Goal: Information Seeking & Learning: Learn about a topic

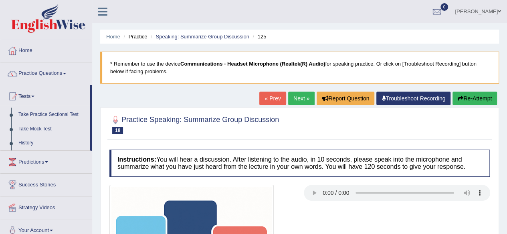
click at [347, 16] on ul "Irene Mala Toggle navigation Username: irenemala_parramatta Access Type: Online…" at bounding box center [362, 11] width 290 height 23
drag, startPoint x: 63, startPoint y: 74, endPoint x: 127, endPoint y: 102, distance: 70.0
click at [63, 74] on link "Practice Questions" at bounding box center [45, 73] width 91 height 20
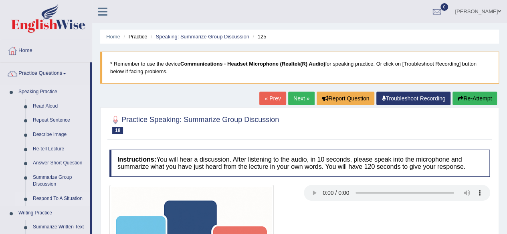
click at [64, 199] on link "Respond To A Situation" at bounding box center [59, 199] width 60 height 14
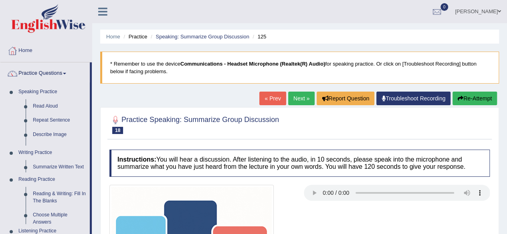
drag, startPoint x: 64, startPoint y: 199, endPoint x: 78, endPoint y: 198, distance: 14.1
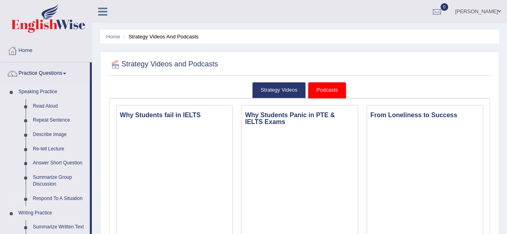
click at [57, 198] on link "Respond To A Situation" at bounding box center [59, 199] width 60 height 14
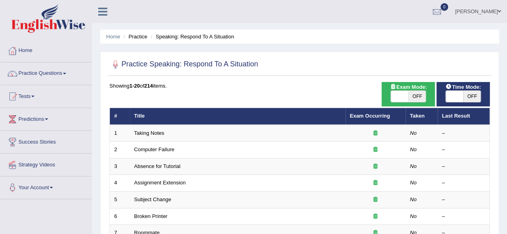
click at [420, 100] on span "OFF" at bounding box center [417, 96] width 18 height 11
checkbox input "true"
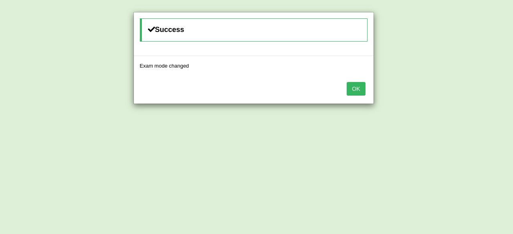
click at [357, 85] on button "OK" at bounding box center [356, 89] width 18 height 14
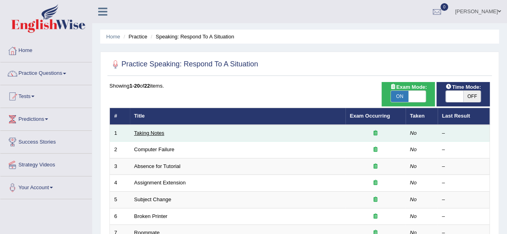
click at [154, 134] on link "Taking Notes" at bounding box center [149, 133] width 30 height 6
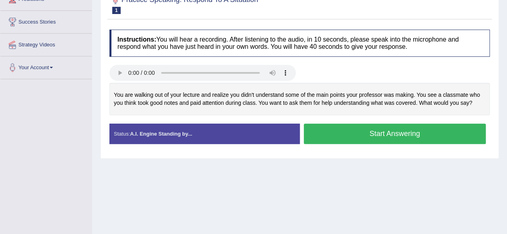
click at [52, 124] on div "Toggle navigation Home Practice Questions Speaking Practice Read Aloud Repeat S…" at bounding box center [253, 88] width 507 height 417
click at [497, 202] on div "Home Practice Speaking: Respond To A Situation Taking Notes * Remember to use t…" at bounding box center [299, 80] width 415 height 401
click at [502, 156] on div "Home Practice Speaking: Respond To A Situation Taking Notes * Remember to use t…" at bounding box center [299, 80] width 415 height 401
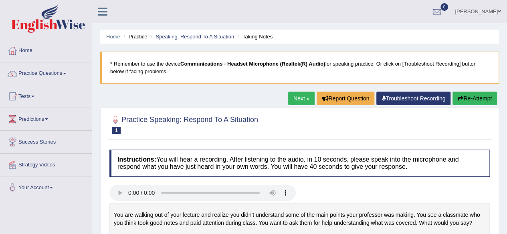
click at [295, 102] on link "Next »" at bounding box center [301, 99] width 26 height 14
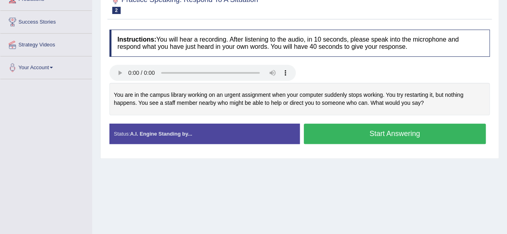
click at [350, 47] on h4 "Instructions: You will hear a recording. After listening to the audio, in 10 se…" at bounding box center [299, 43] width 380 height 27
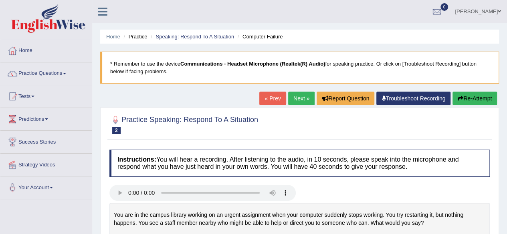
click at [299, 99] on link "Next »" at bounding box center [301, 99] width 26 height 14
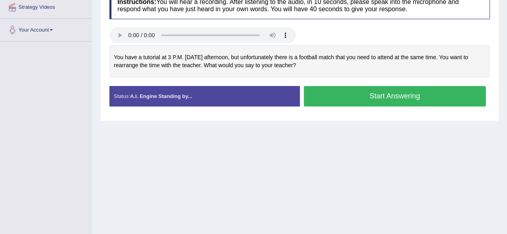
scroll to position [146, 0]
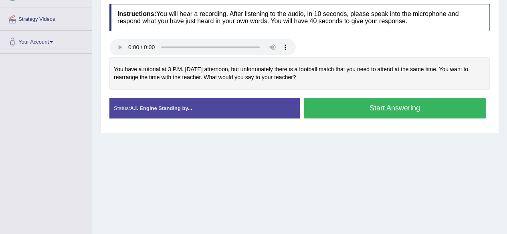
click at [347, 60] on div "You have a tutorial at 3 P.M. [DATE] afternoon, but unfortunately there is a fo…" at bounding box center [299, 73] width 380 height 32
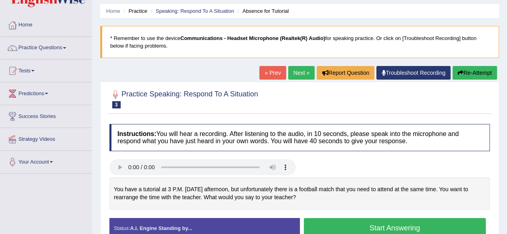
scroll to position [0, 0]
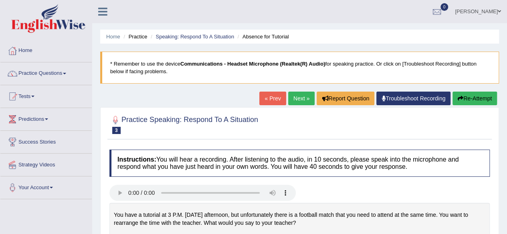
click at [298, 73] on blockquote "* Remember to use the device Communications - Headset Microphone (Realtek(R) Au…" at bounding box center [299, 68] width 399 height 32
click at [296, 103] on link "Next »" at bounding box center [301, 99] width 26 height 14
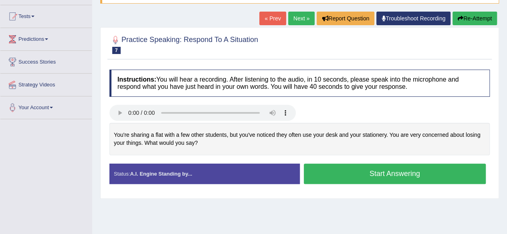
click at [289, 38] on div at bounding box center [299, 44] width 380 height 24
click at [287, 39] on div at bounding box center [299, 44] width 380 height 24
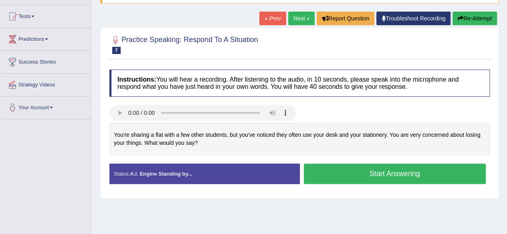
click at [287, 39] on div at bounding box center [299, 44] width 380 height 24
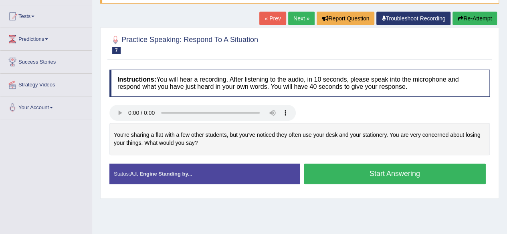
click at [287, 39] on div at bounding box center [299, 44] width 380 height 24
click at [144, 74] on h4 "Instructions: You will hear a recording. After listening to the audio, in 10 se…" at bounding box center [299, 83] width 380 height 27
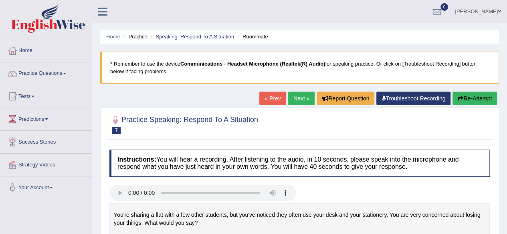
click at [56, 4] on img at bounding box center [48, 18] width 74 height 29
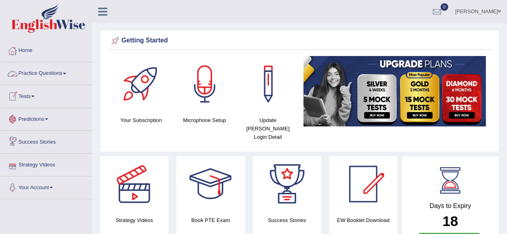
click at [50, 73] on link "Practice Questions" at bounding box center [45, 73] width 91 height 20
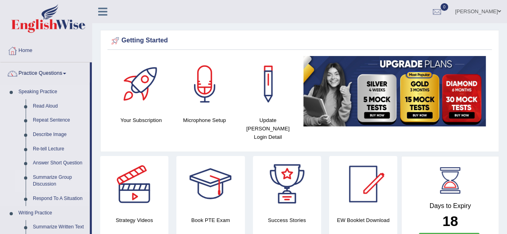
click at [46, 181] on link "Summarize Group Discussion" at bounding box center [59, 181] width 60 height 21
drag, startPoint x: 46, startPoint y: 181, endPoint x: 189, endPoint y: 132, distance: 151.4
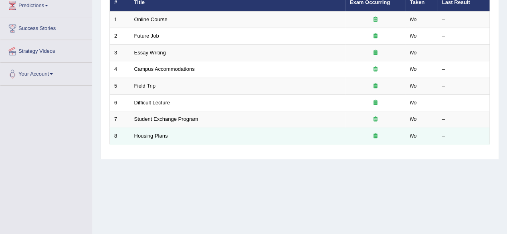
scroll to position [120, 0]
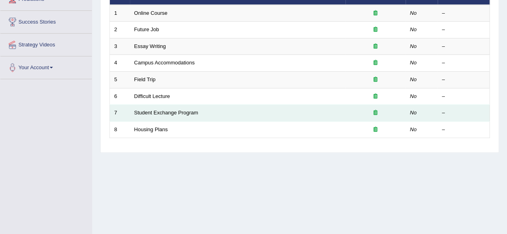
drag, startPoint x: 157, startPoint y: 97, endPoint x: 224, endPoint y: 107, distance: 68.1
click at [157, 97] on link "Difficult Lecture" at bounding box center [152, 96] width 36 height 6
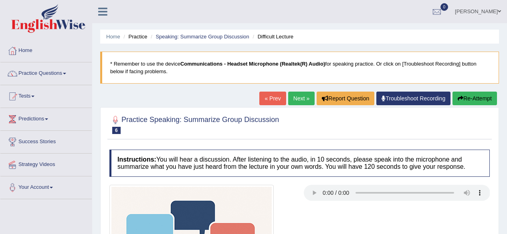
click at [297, 97] on link "Next »" at bounding box center [301, 99] width 26 height 14
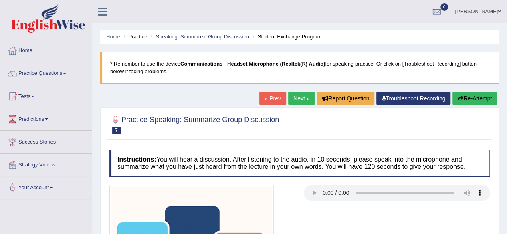
scroll to position [40, 0]
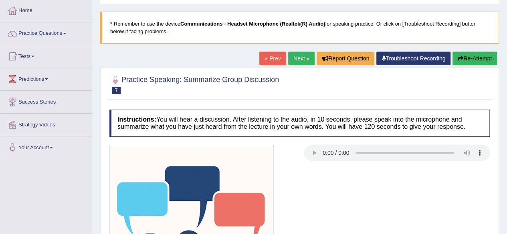
click at [333, 177] on div at bounding box center [299, 227] width 388 height 164
click at [304, 167] on div at bounding box center [299, 227] width 388 height 164
click at [345, 169] on div at bounding box center [299, 227] width 388 height 164
click at [55, 35] on link "Practice Questions" at bounding box center [45, 32] width 91 height 20
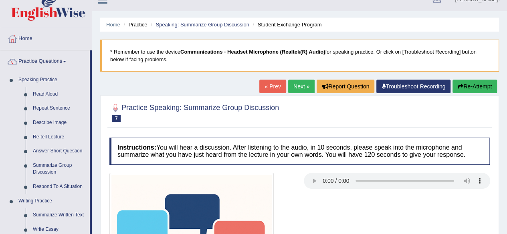
scroll to position [0, 0]
